Goal: Use online tool/utility: Utilize a website feature to perform a specific function

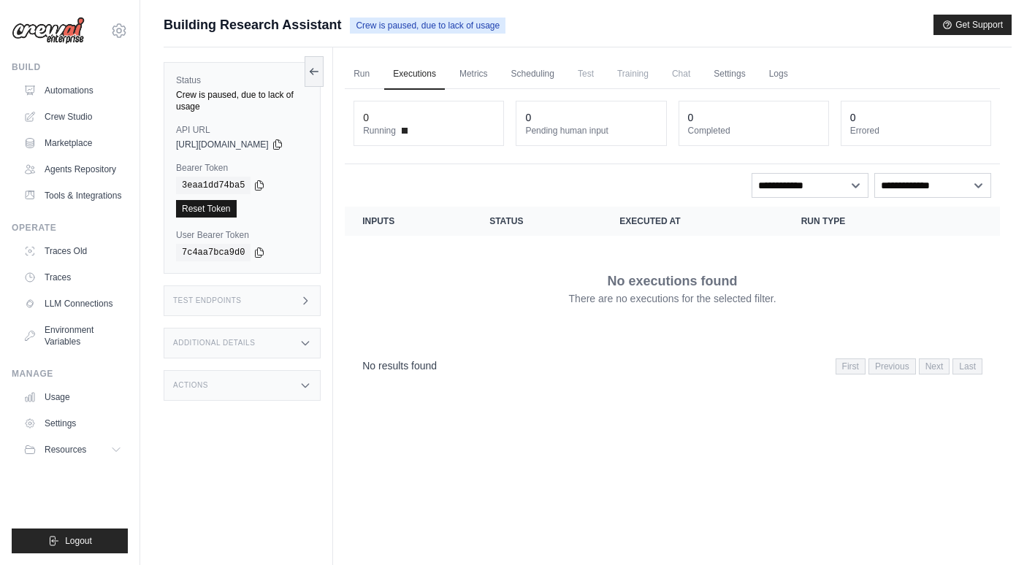
click at [220, 200] on link "Reset Token" at bounding box center [206, 209] width 61 height 18
click at [476, 78] on link "Metrics" at bounding box center [474, 74] width 46 height 31
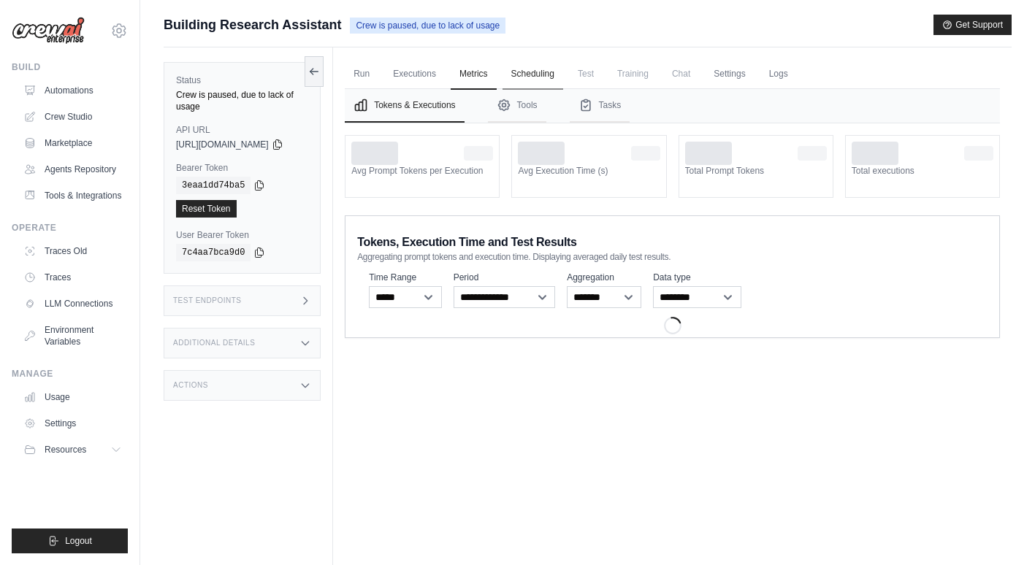
click at [545, 66] on link "Scheduling" at bounding box center [532, 74] width 61 height 31
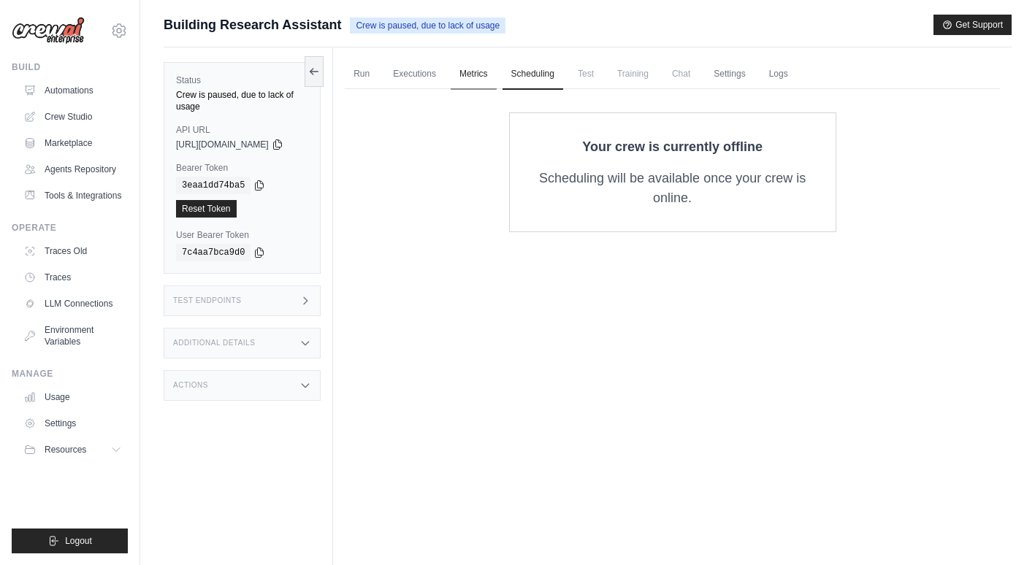
click at [483, 70] on link "Metrics" at bounding box center [474, 74] width 46 height 31
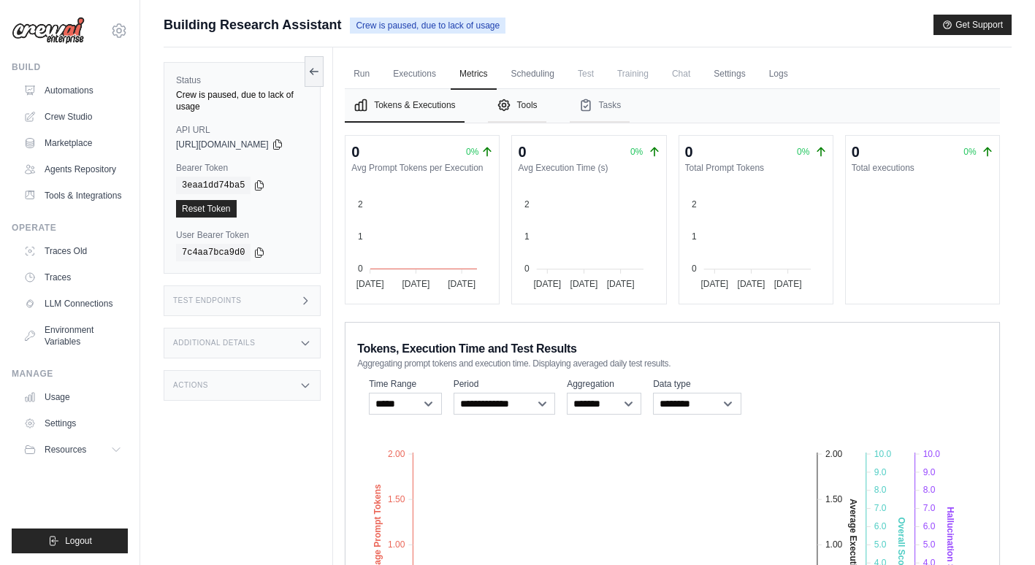
click at [511, 107] on icon "Tabs" at bounding box center [504, 105] width 15 height 15
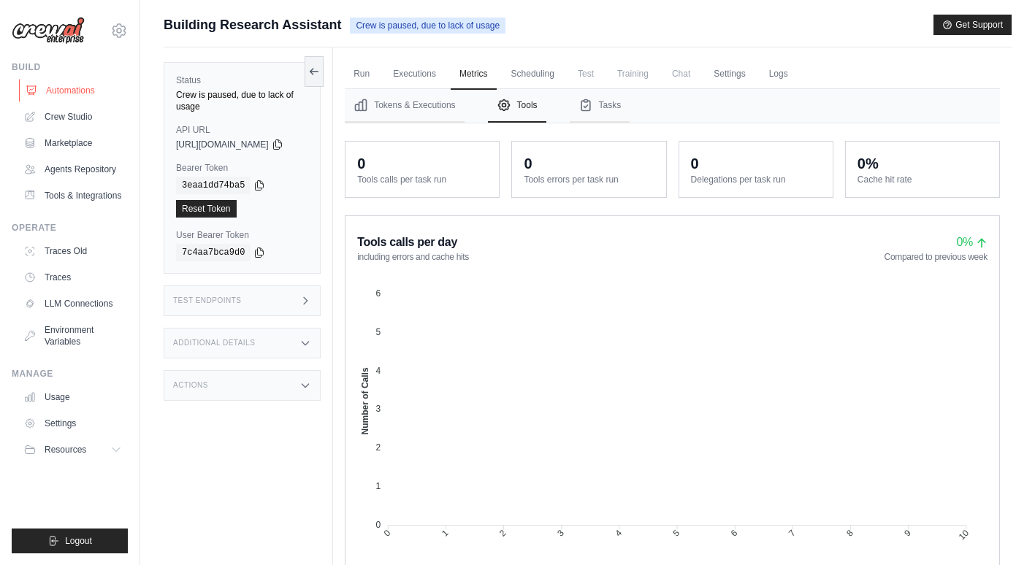
click at [76, 99] on link "Automations" at bounding box center [74, 90] width 110 height 23
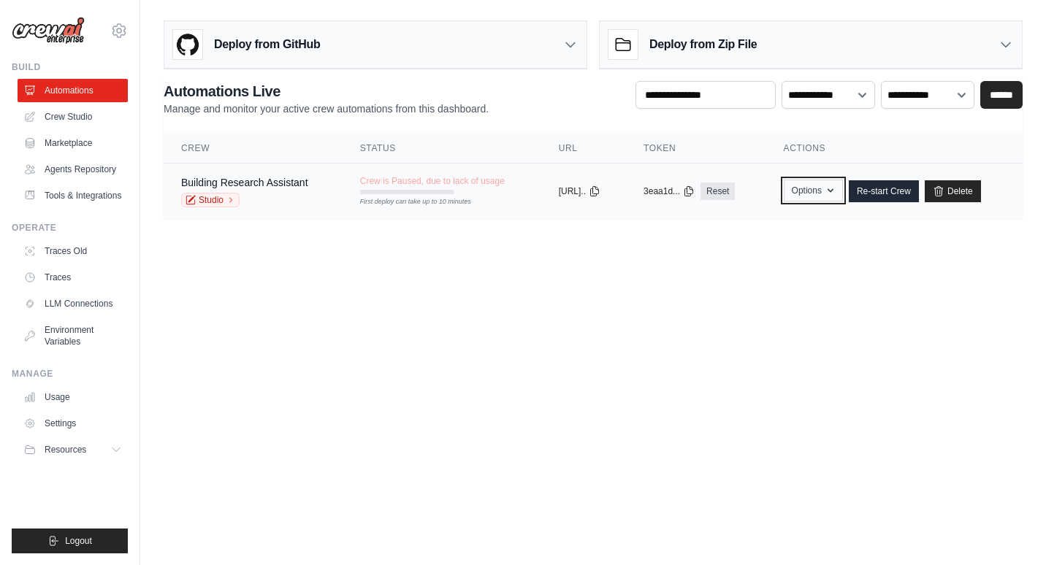
click at [832, 196] on button "Options" at bounding box center [812, 191] width 59 height 22
click at [836, 186] on icon "button" at bounding box center [830, 191] width 12 height 12
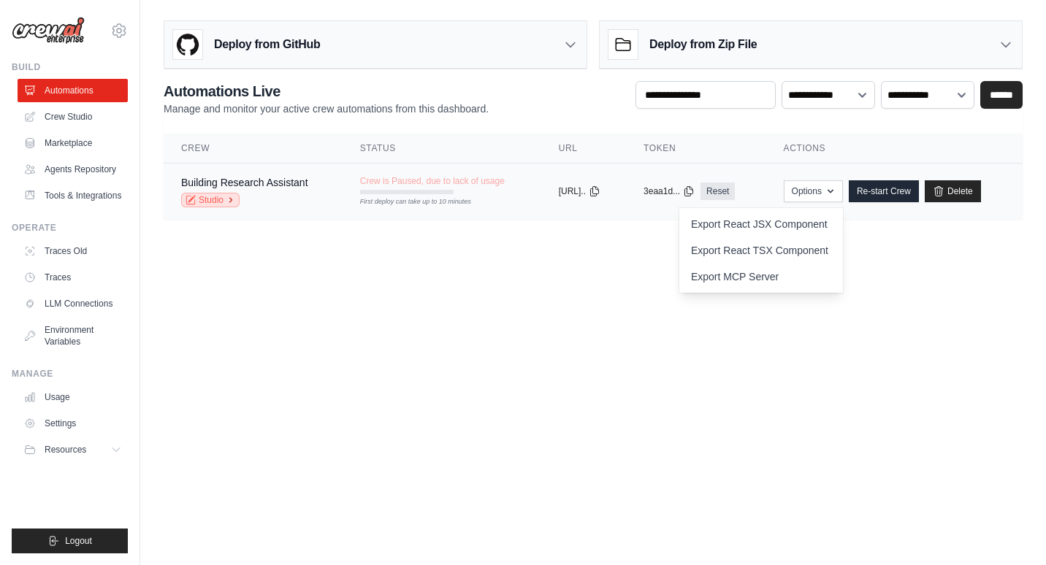
click at [226, 200] on link "Studio" at bounding box center [210, 200] width 58 height 15
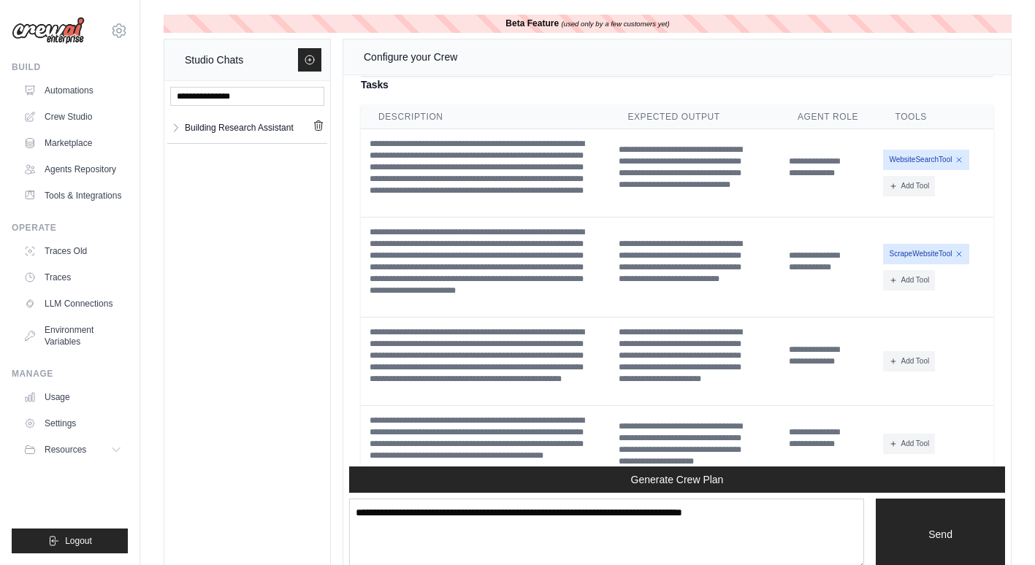
scroll to position [4826, 0]
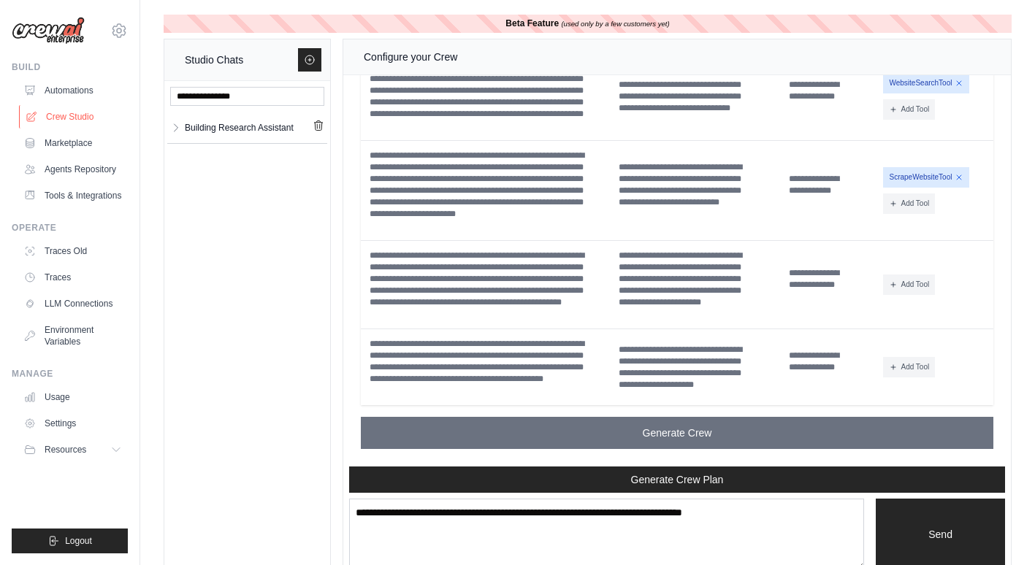
click at [70, 118] on link "Crew Studio" at bounding box center [74, 116] width 110 height 23
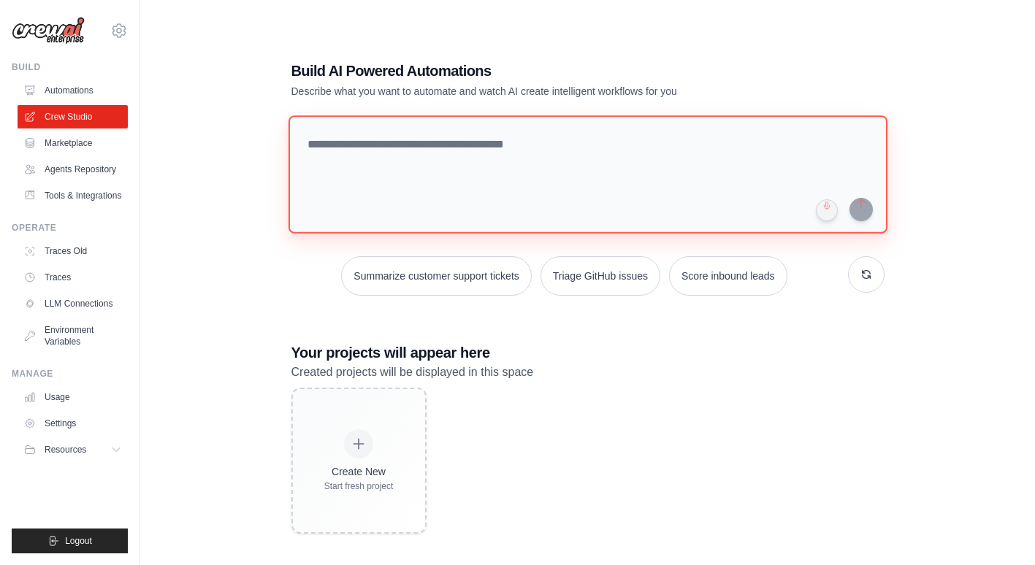
click at [361, 141] on textarea at bounding box center [587, 174] width 599 height 118
type textarea "*"
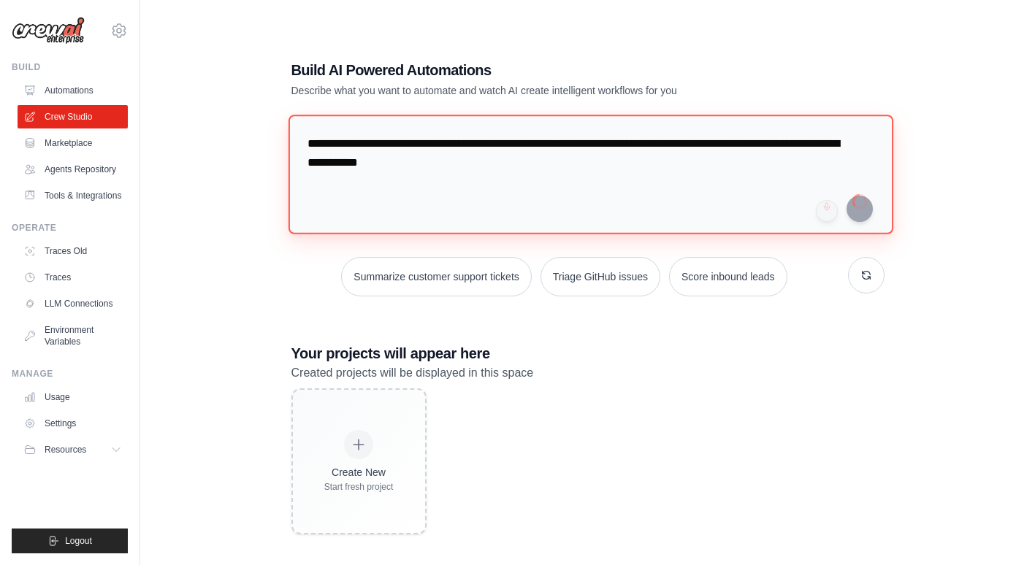
type textarea "**********"
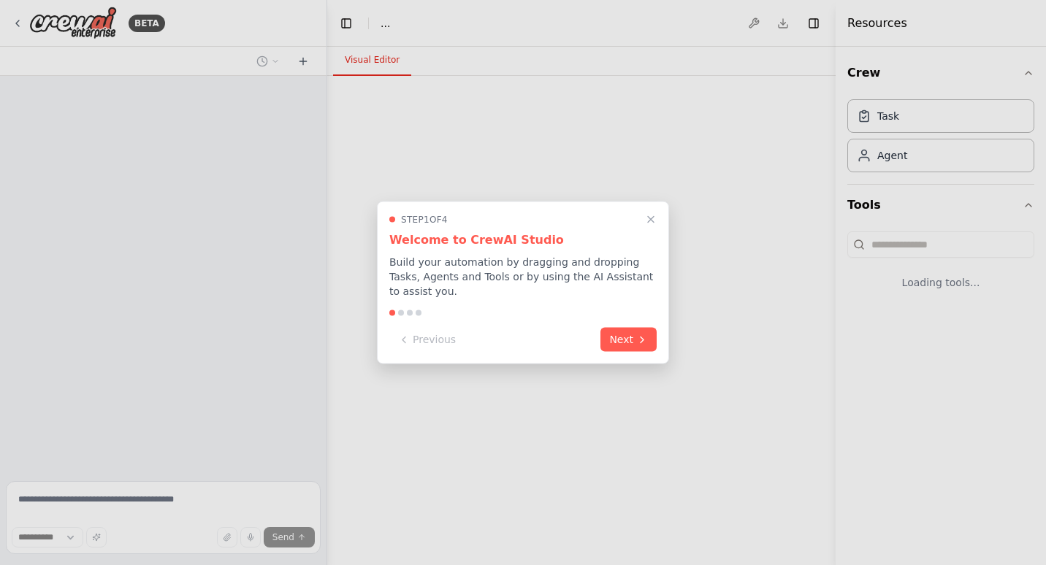
select select "****"
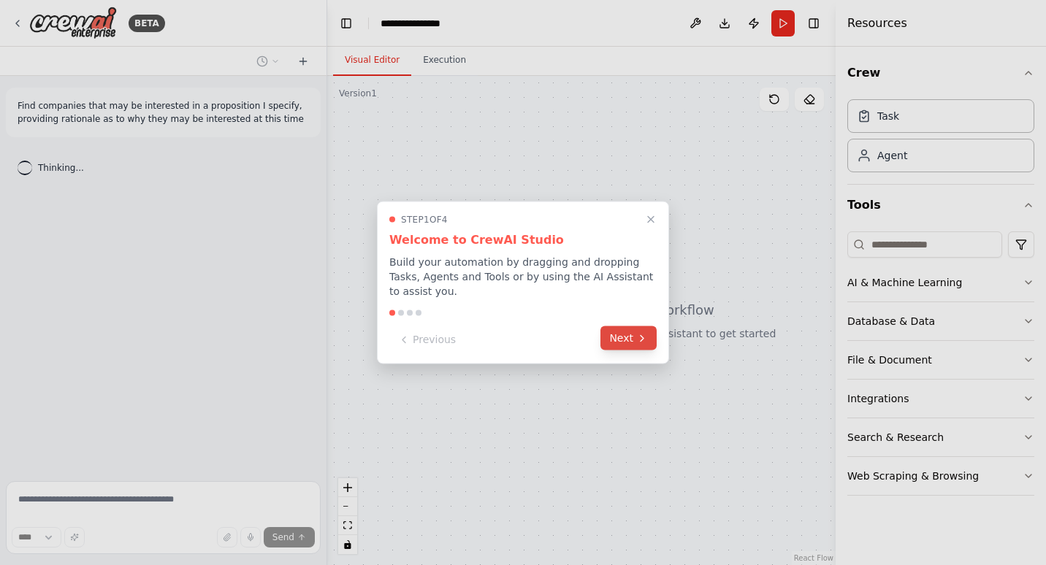
click at [624, 333] on button "Next" at bounding box center [628, 338] width 56 height 24
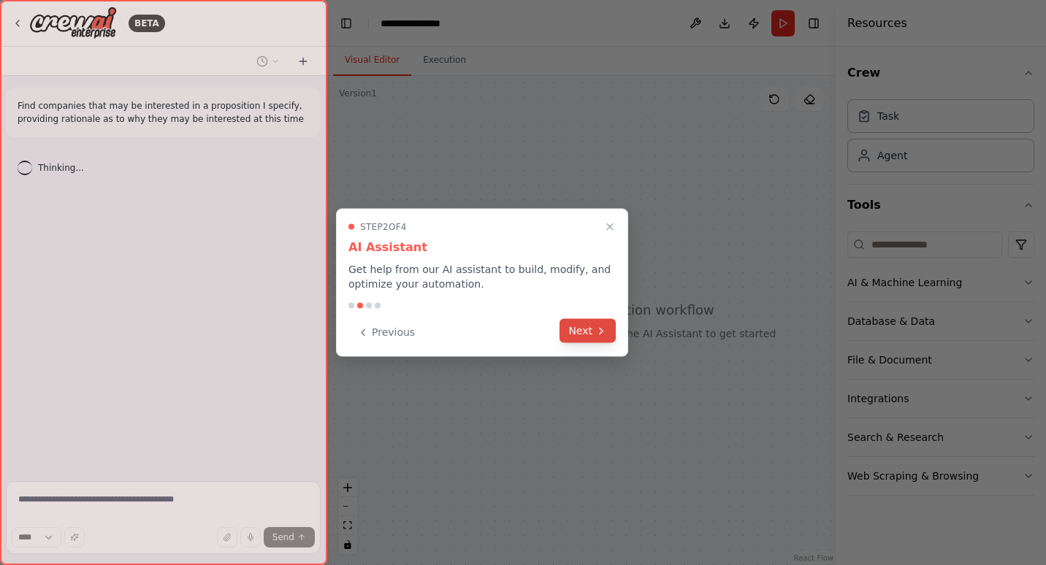
click at [595, 328] on icon at bounding box center [601, 331] width 12 height 12
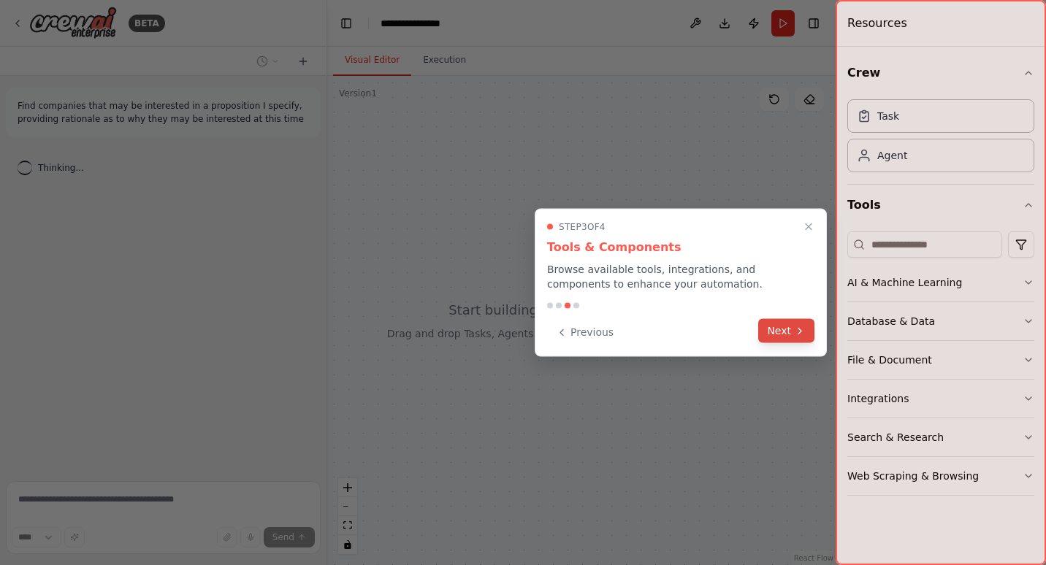
click at [787, 331] on button "Next" at bounding box center [786, 331] width 56 height 24
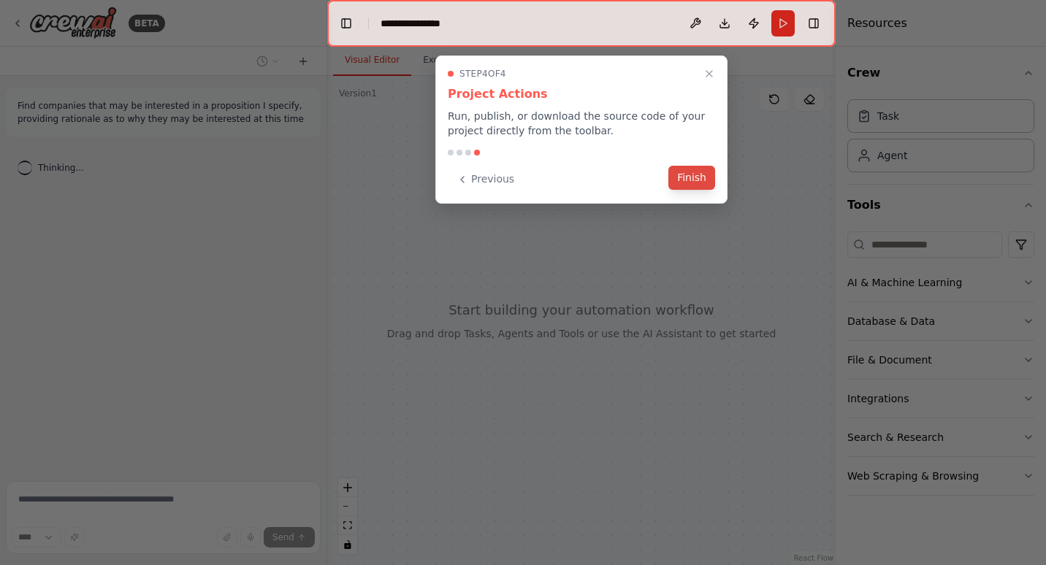
click at [695, 178] on button "Finish" at bounding box center [691, 178] width 47 height 24
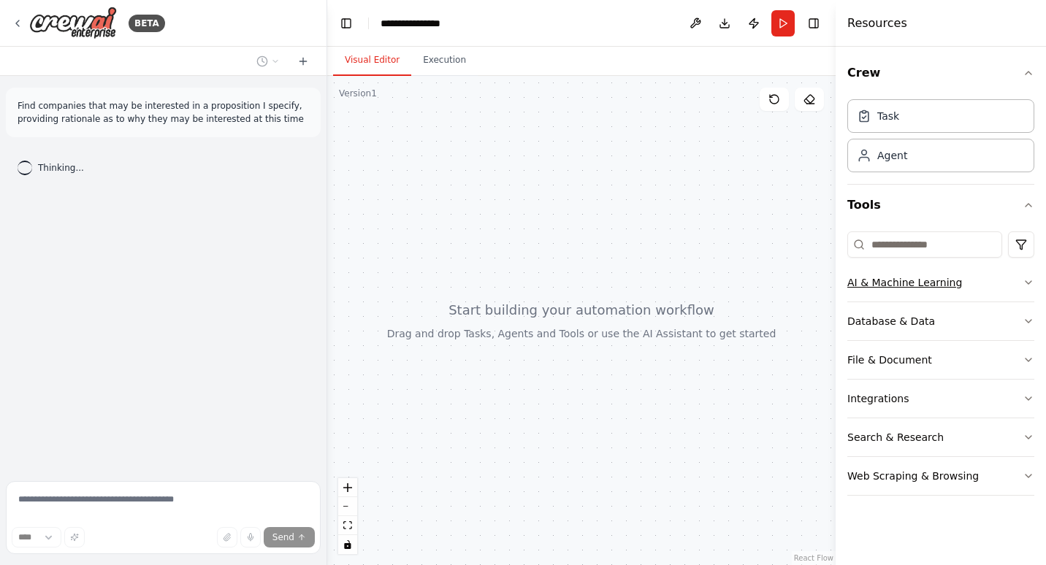
click at [1020, 283] on button "AI & Machine Learning" at bounding box center [940, 283] width 187 height 38
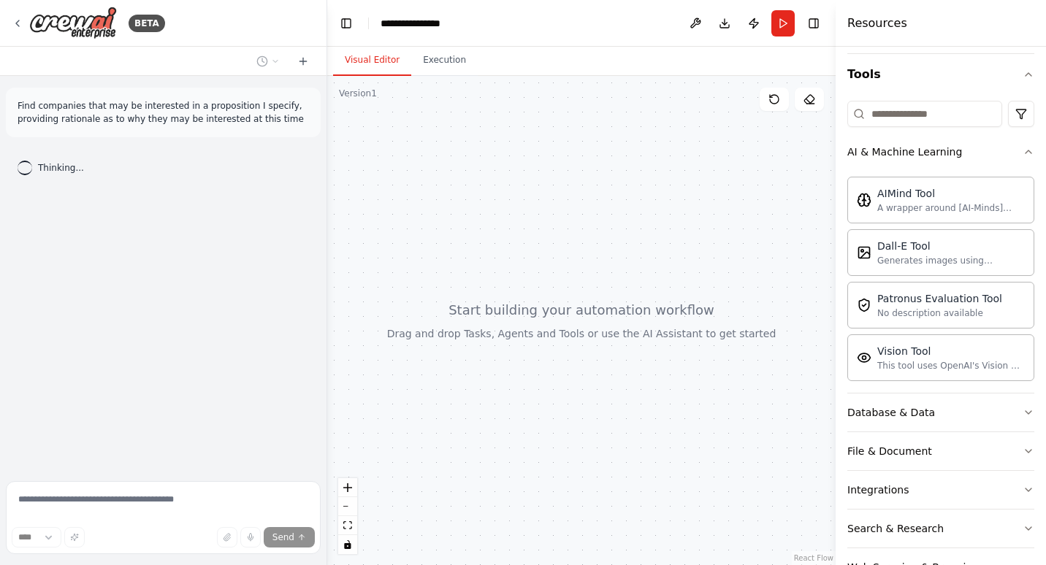
scroll to position [143, 0]
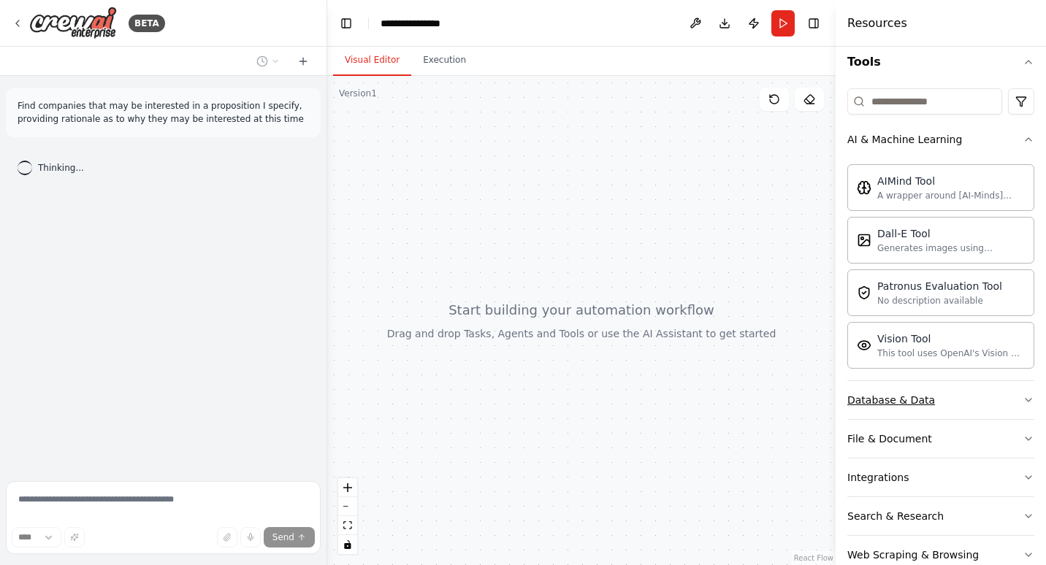
click at [1022, 396] on icon "button" at bounding box center [1028, 400] width 12 height 12
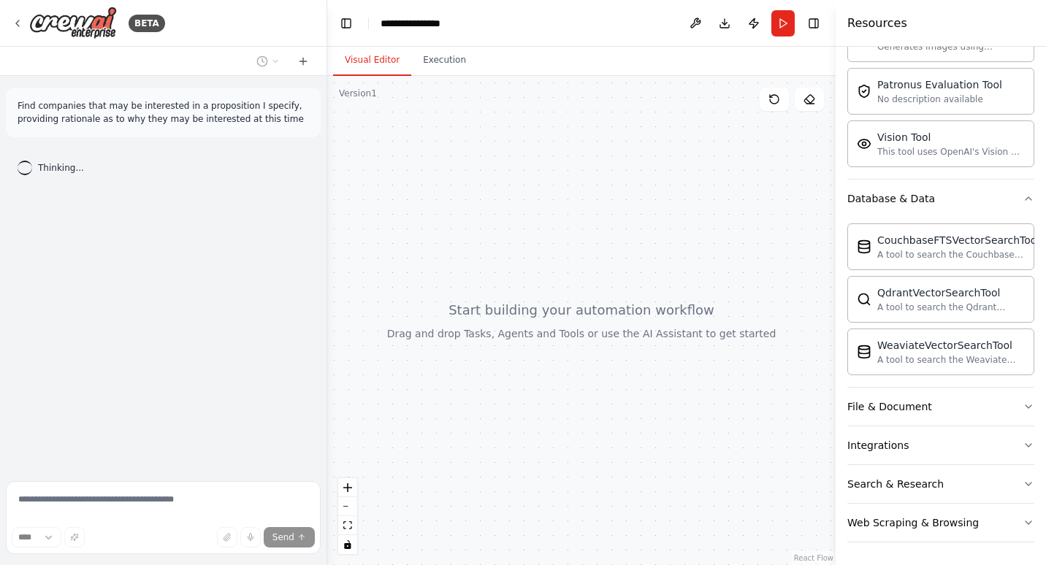
scroll to position [345, 0]
click at [1022, 440] on icon "button" at bounding box center [1028, 445] width 12 height 12
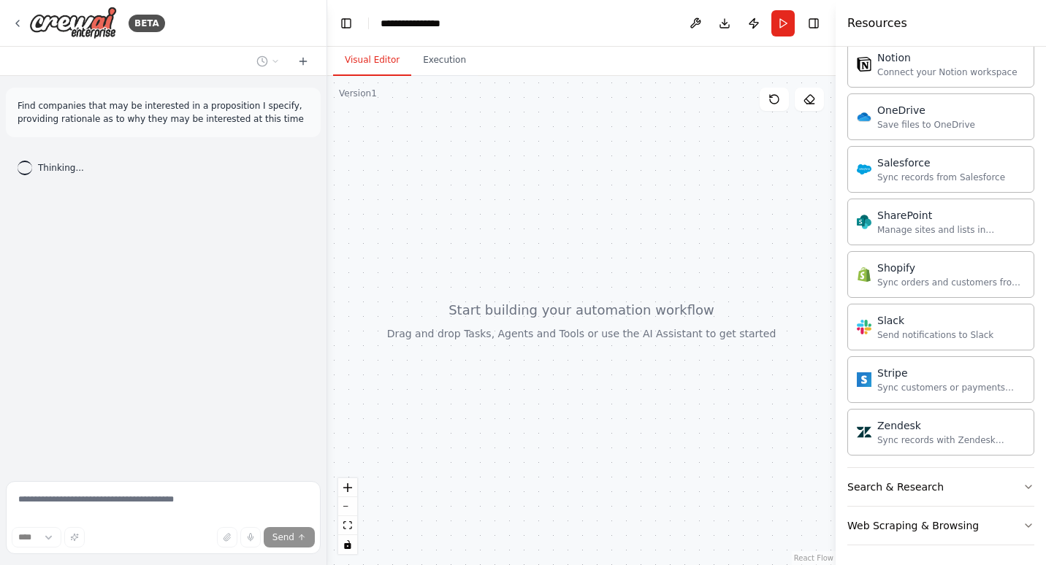
scroll to position [1514, 0]
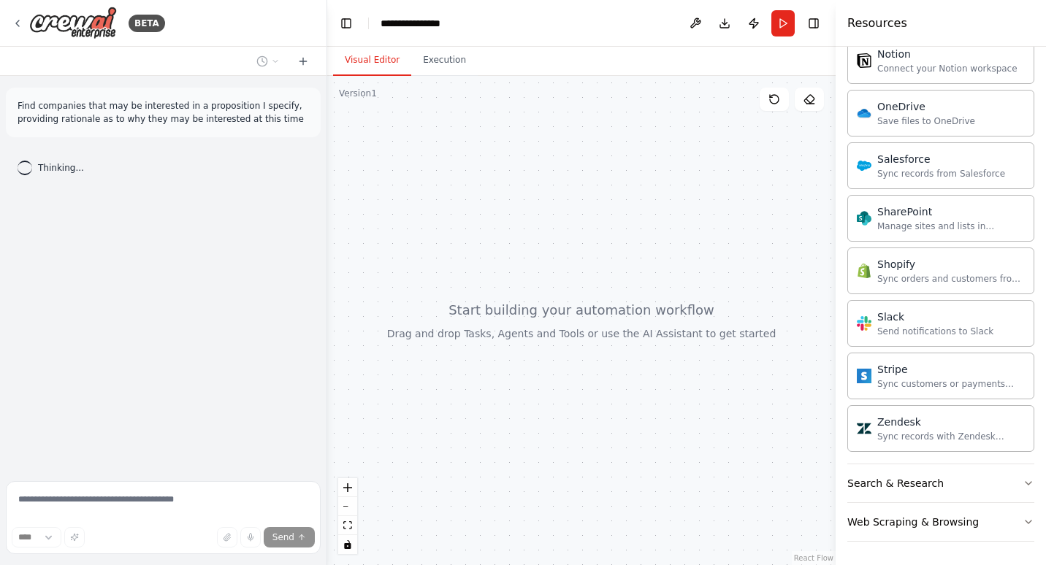
click at [50, 172] on span "Thinking..." at bounding box center [61, 168] width 46 height 12
click at [305, 60] on icon at bounding box center [303, 61] width 12 height 12
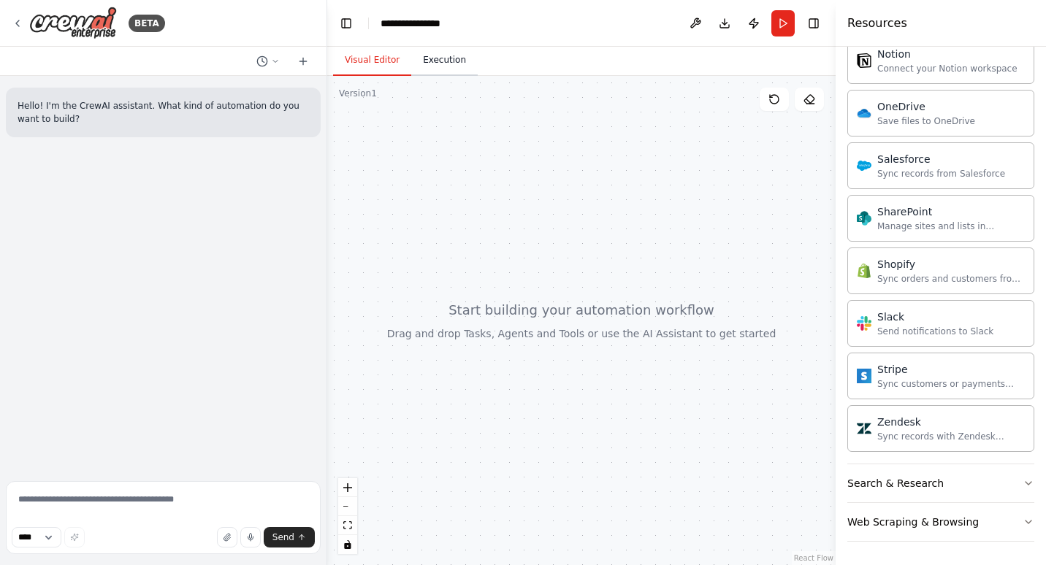
click at [448, 59] on button "Execution" at bounding box center [444, 60] width 66 height 31
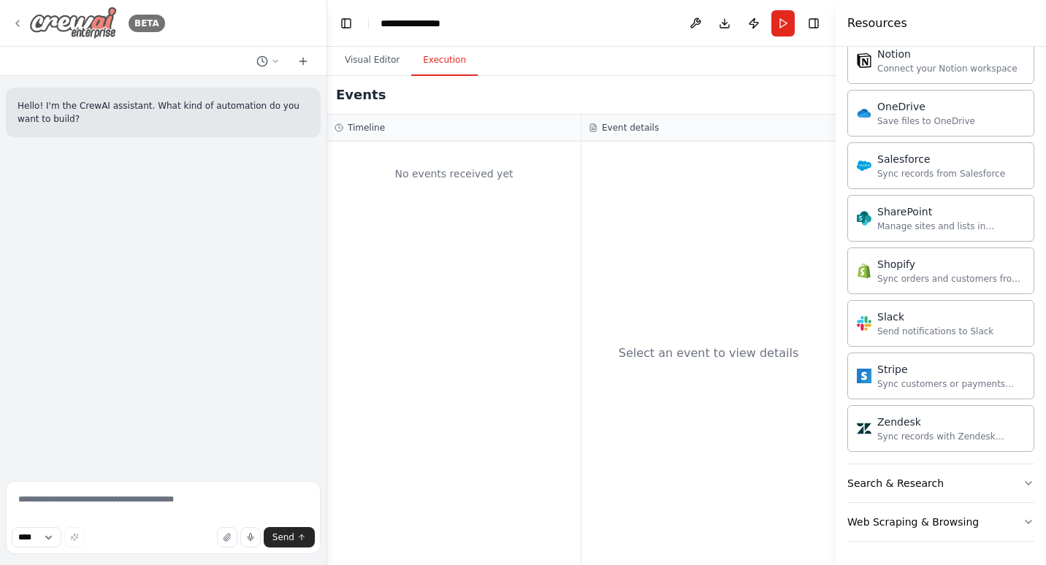
click at [17, 11] on div "BETA" at bounding box center [88, 23] width 153 height 33
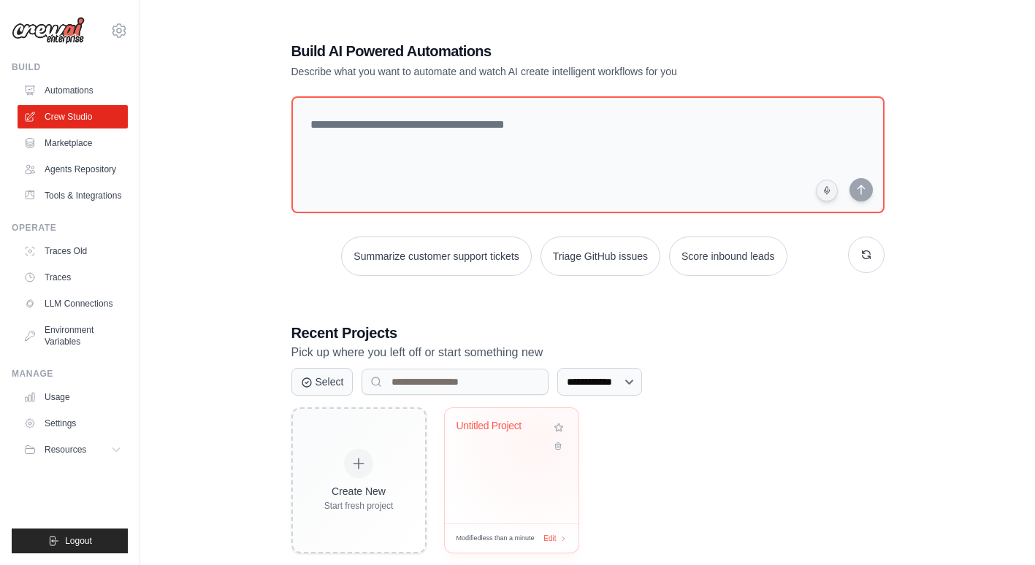
click at [536, 444] on div "Untitled Project" at bounding box center [511, 437] width 110 height 34
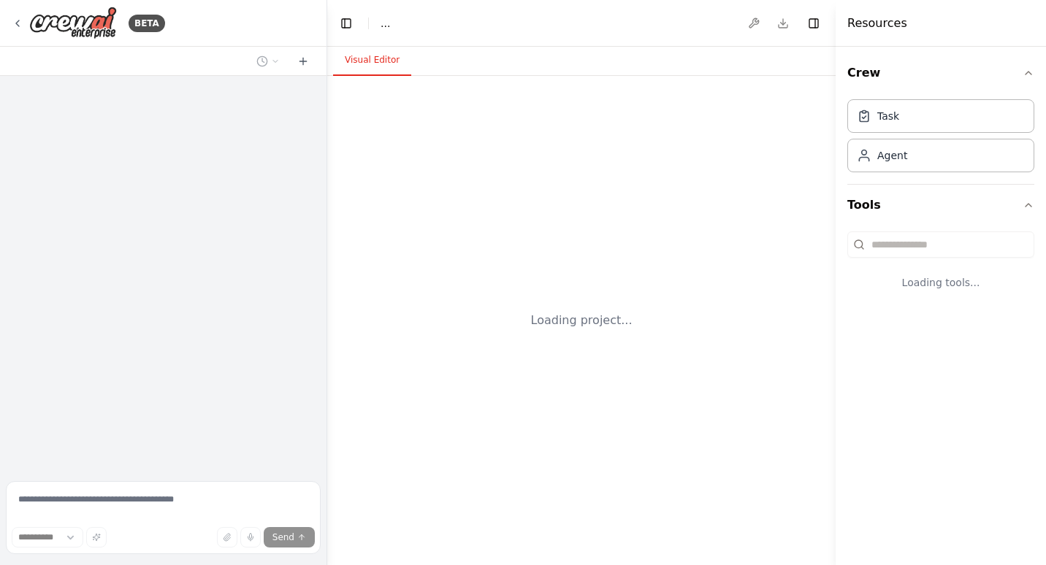
select select "****"
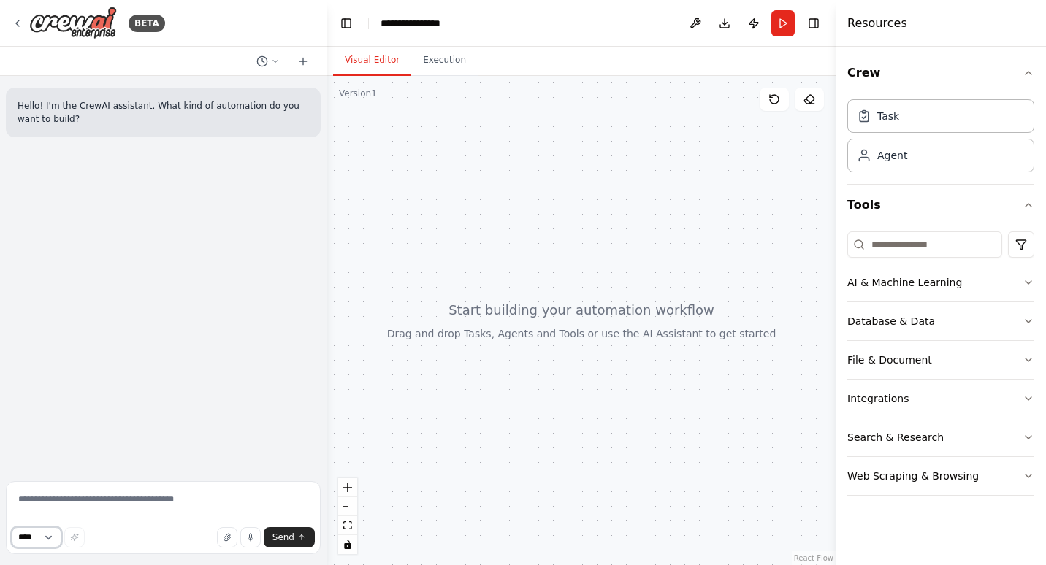
click at [53, 537] on select "****" at bounding box center [37, 537] width 50 height 20
